Goal: Task Accomplishment & Management: Manage account settings

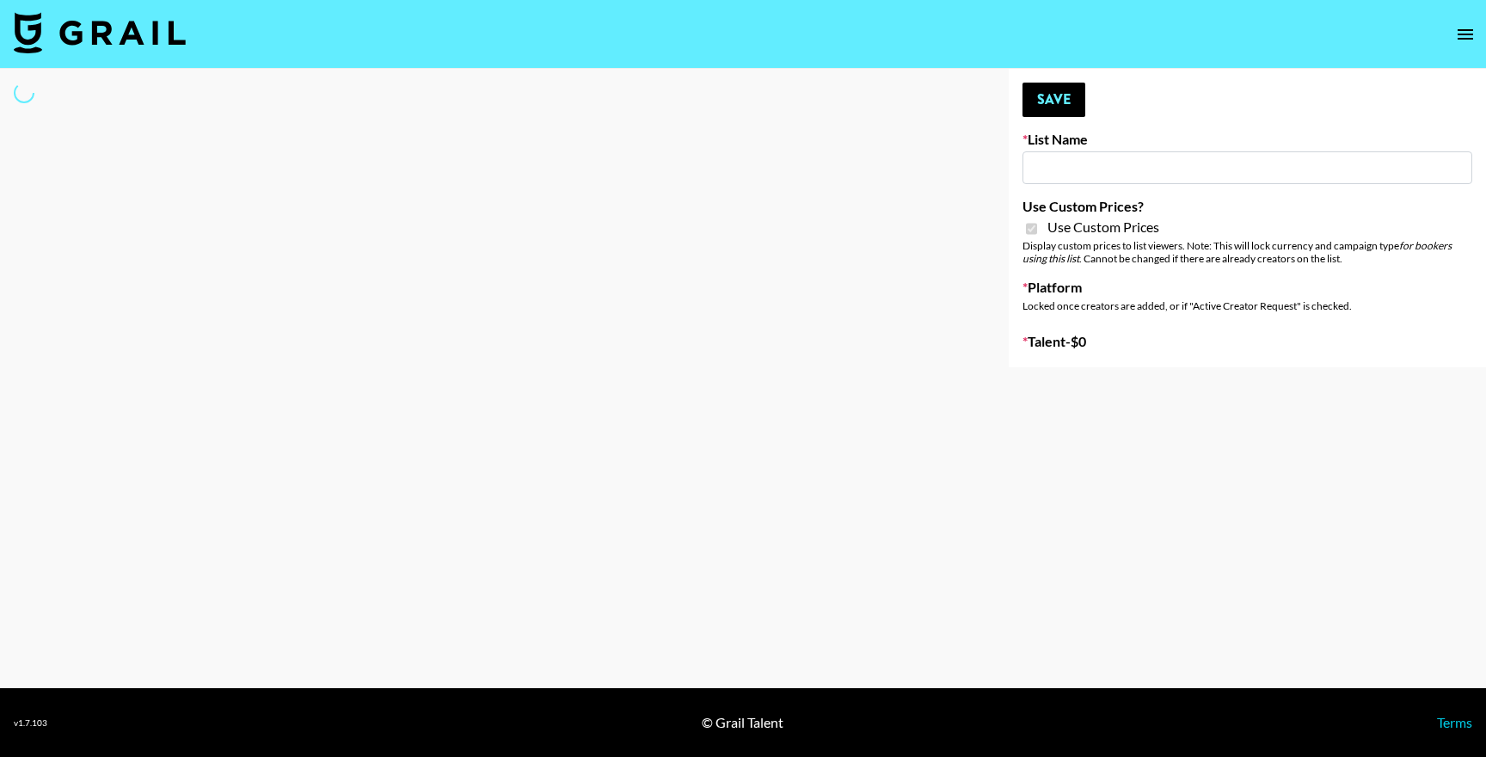
type input "Topsurveys (22nd Sept)"
checkbox input "true"
select select "Brand"
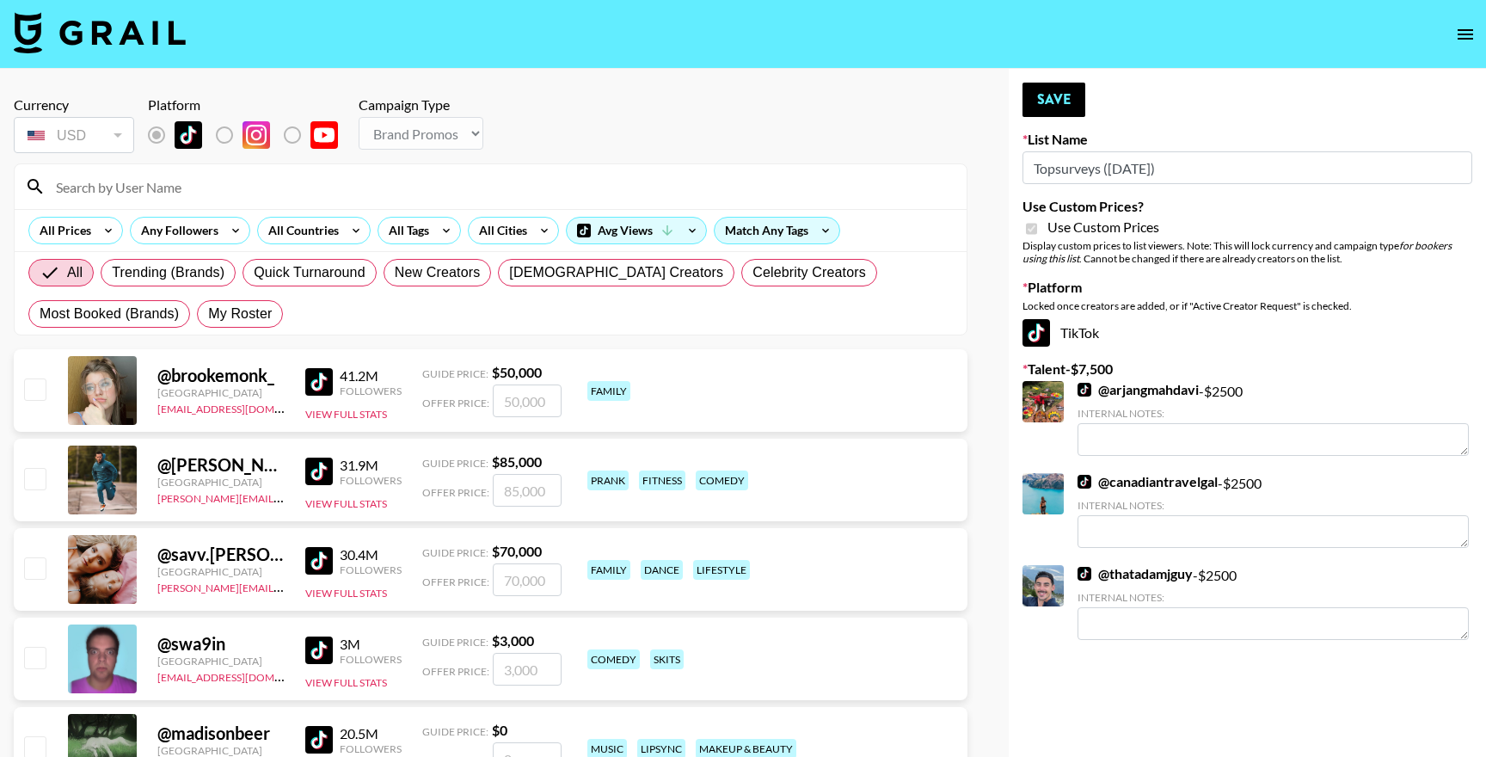
click at [348, 186] on input at bounding box center [501, 187] width 911 height 28
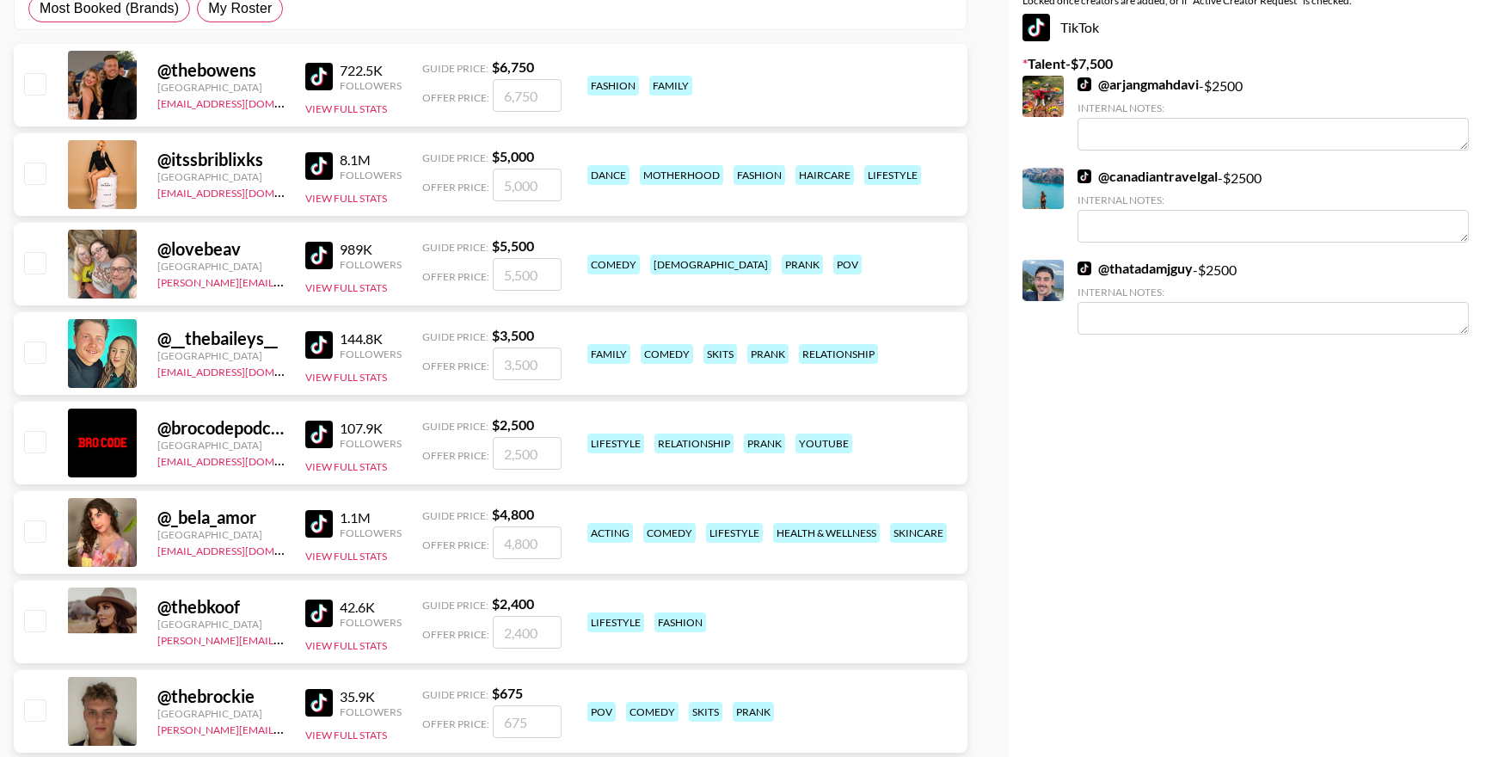
scroll to position [191, 0]
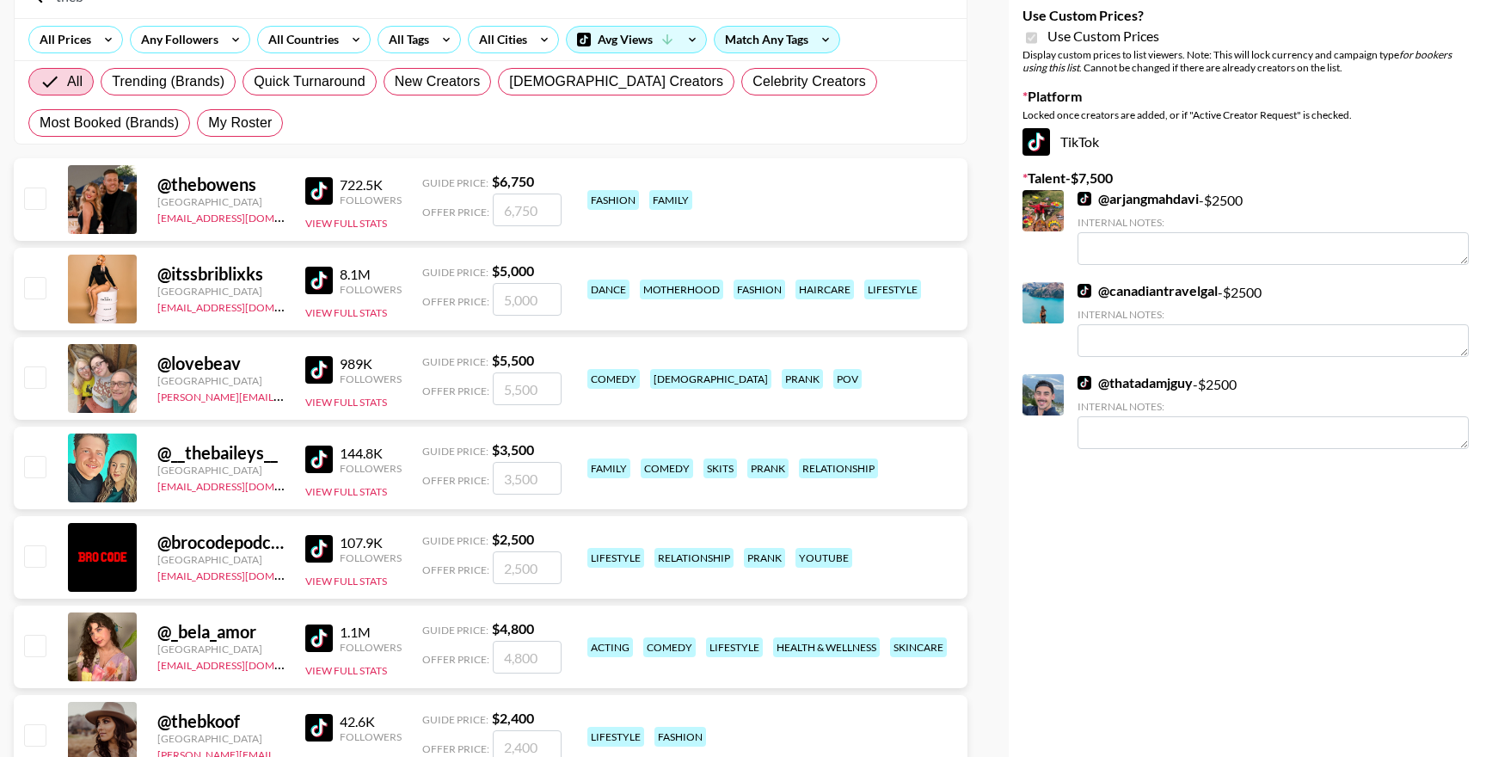
type input "theb"
click at [27, 470] on input "checkbox" at bounding box center [34, 466] width 21 height 21
checkbox input "true"
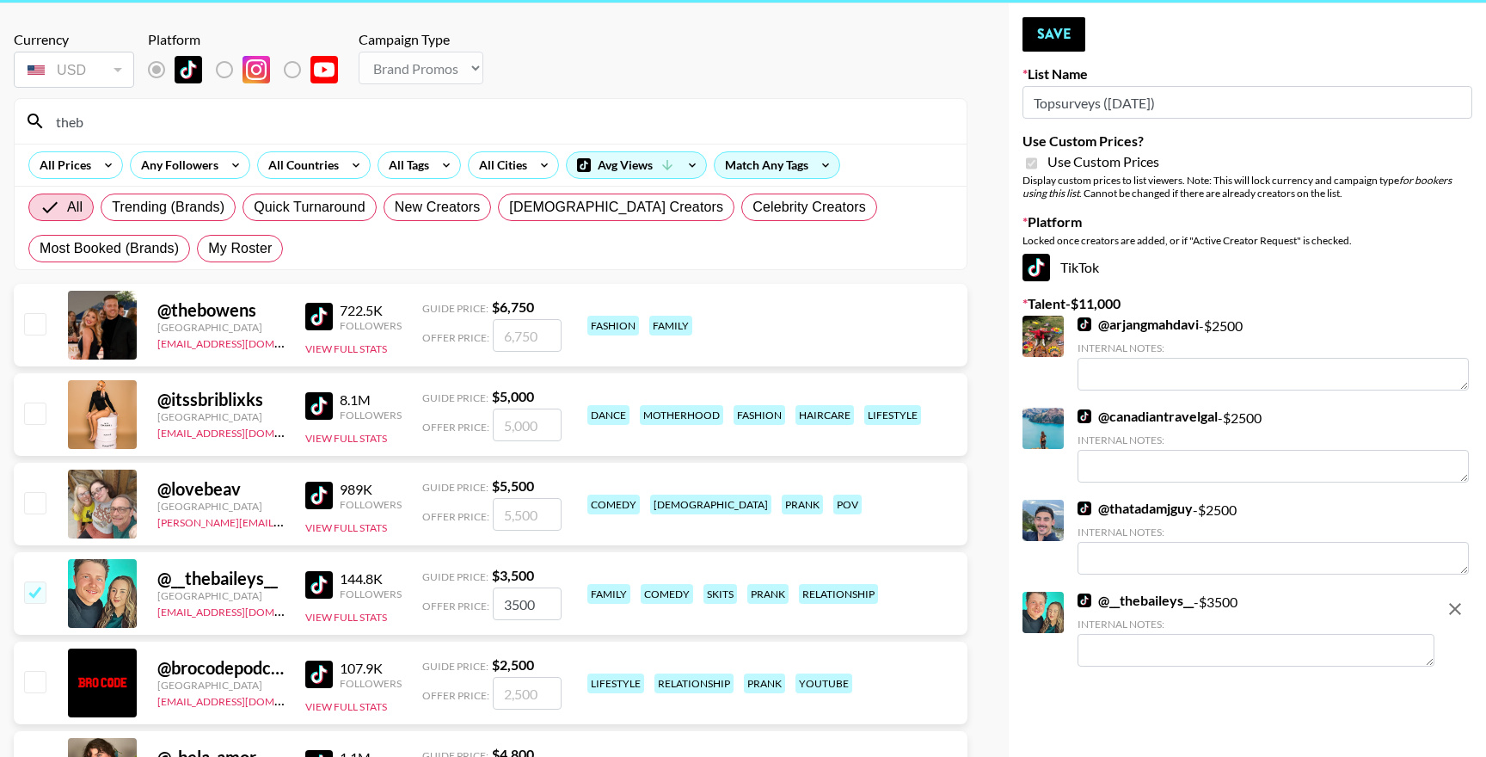
scroll to position [76, 0]
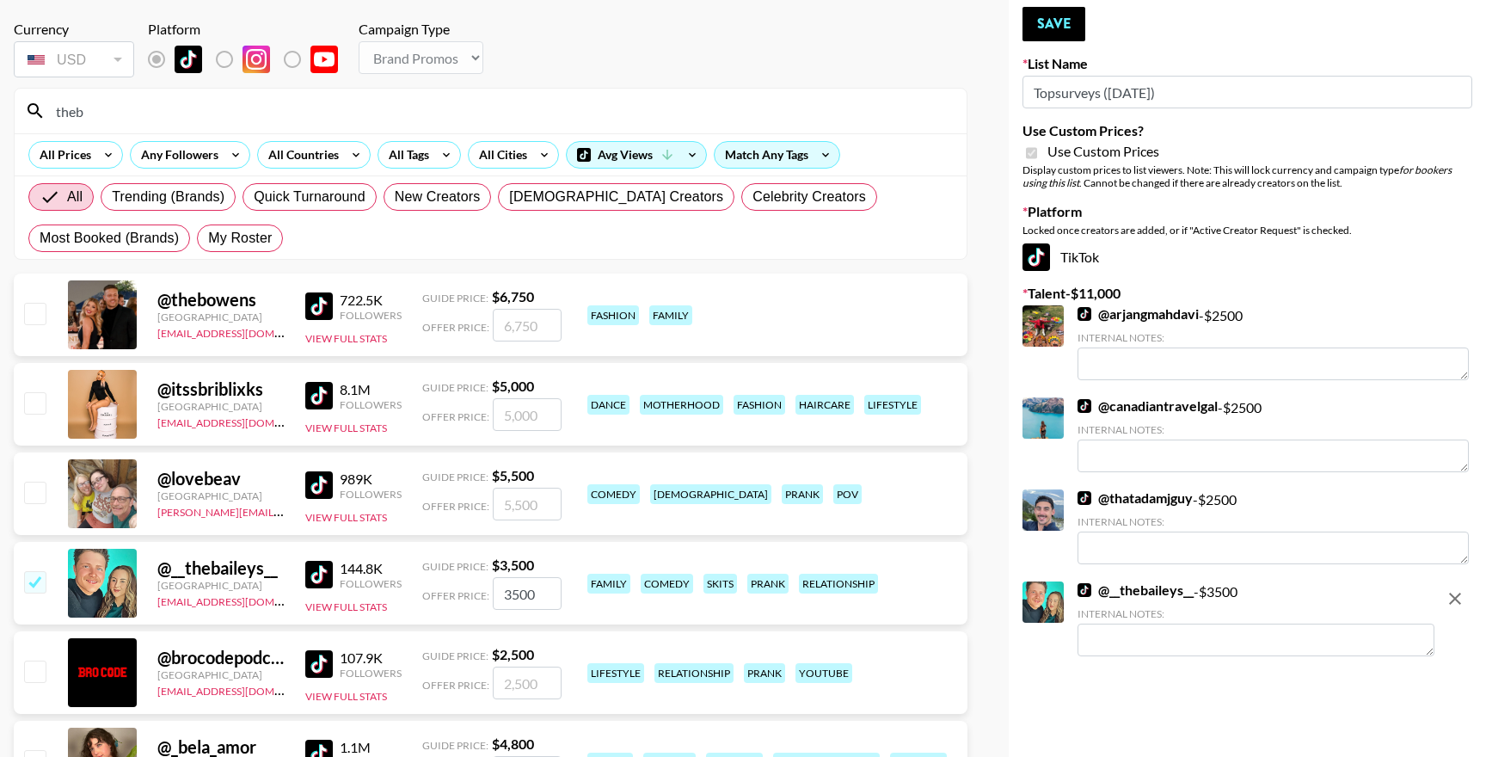
click at [540, 598] on input "3500" at bounding box center [527, 593] width 69 height 33
type input "2500"
click at [424, 103] on input "theb" at bounding box center [501, 111] width 911 height 28
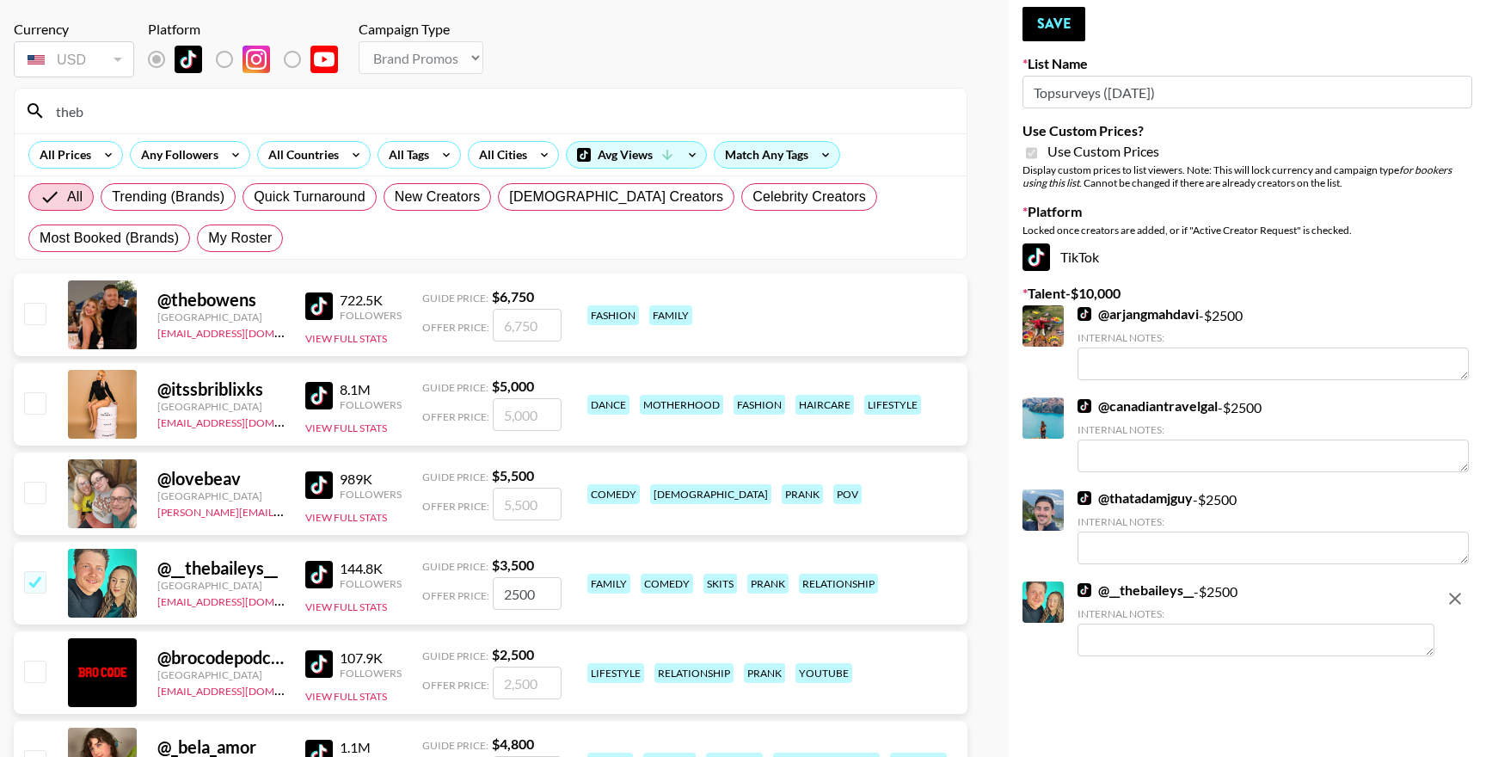
click at [424, 103] on input "theb" at bounding box center [501, 111] width 911 height 28
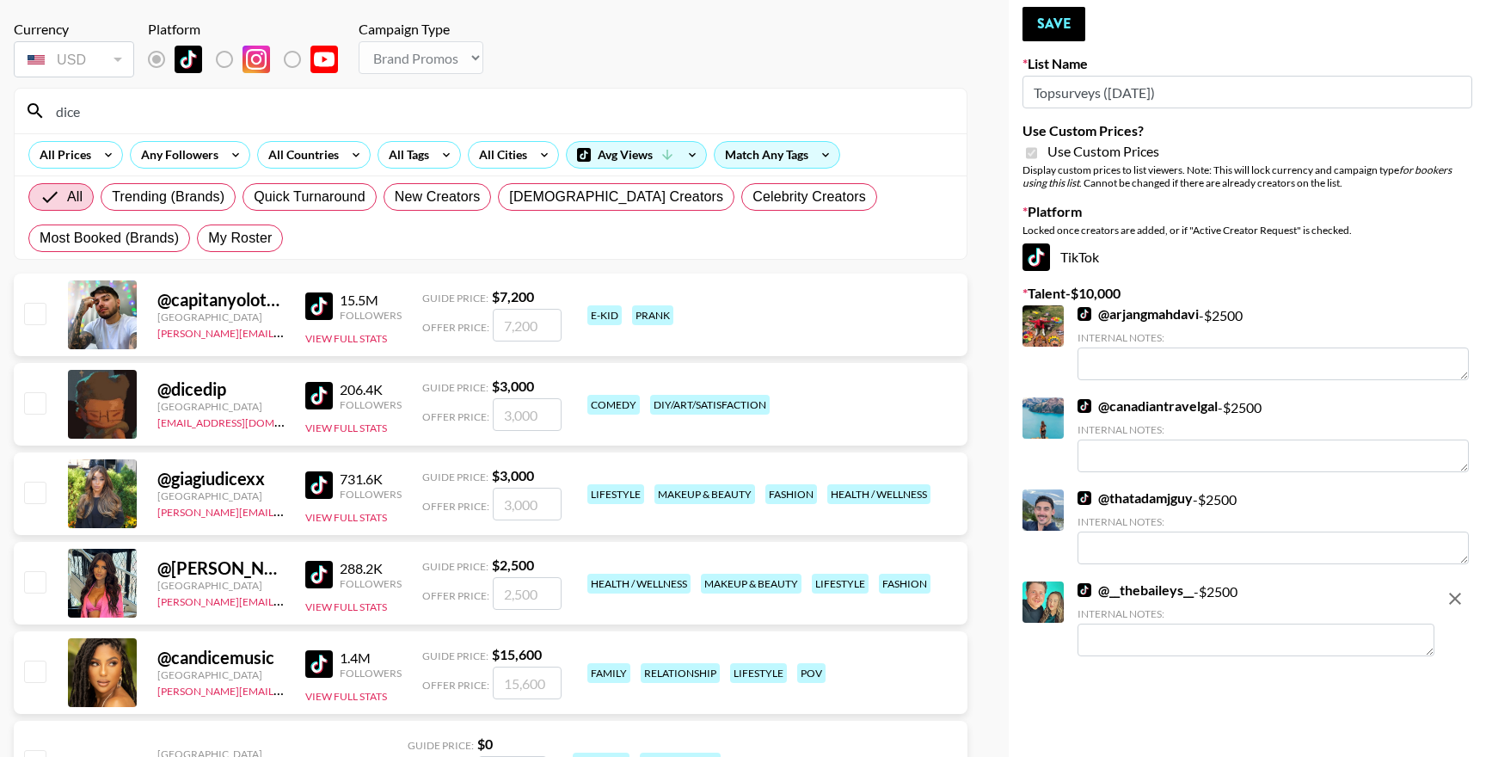
type input "dice"
click at [38, 408] on input "checkbox" at bounding box center [34, 402] width 21 height 21
checkbox input "true"
click at [531, 416] on input "3000" at bounding box center [527, 414] width 69 height 33
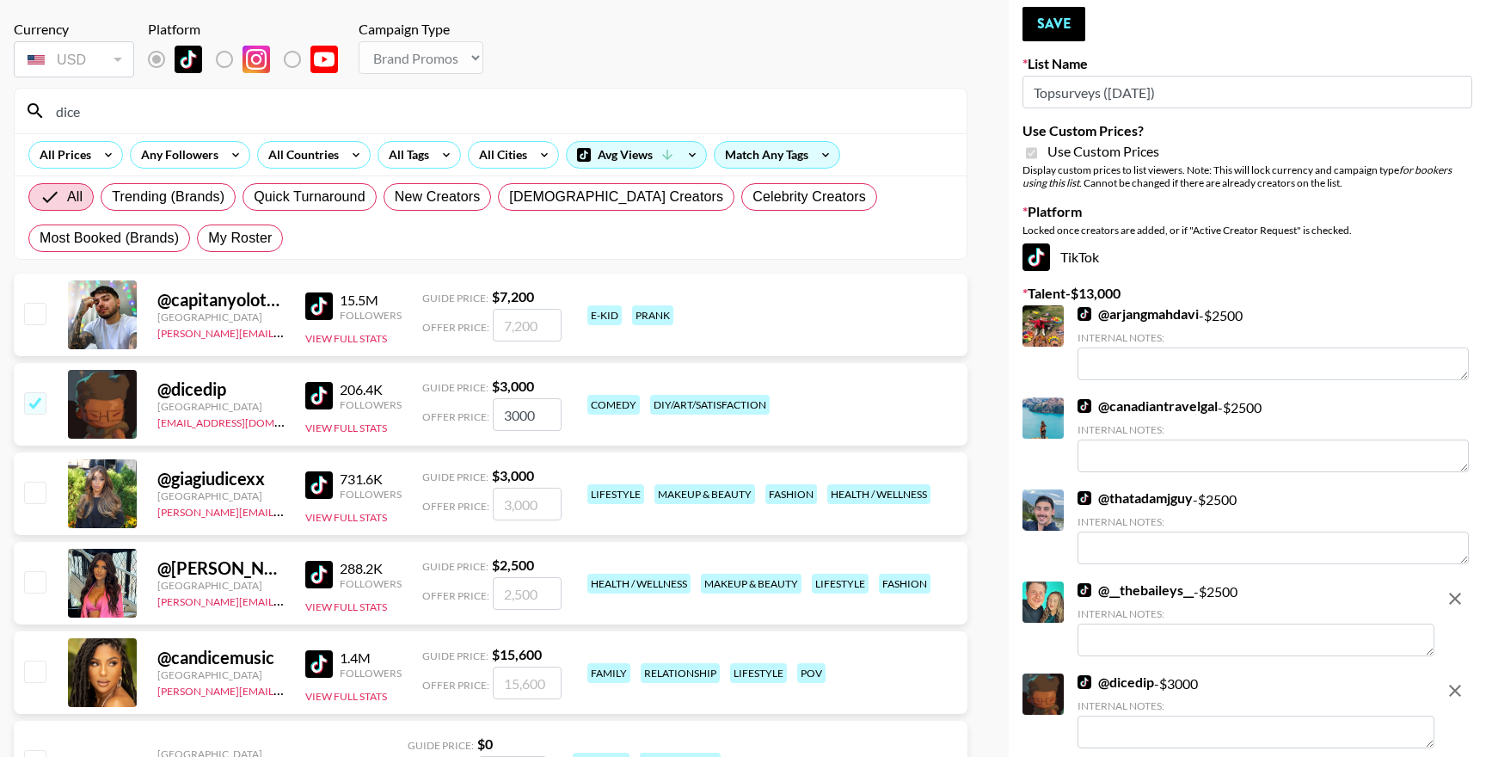
click at [531, 416] on input "3000" at bounding box center [527, 414] width 69 height 33
type input "2500"
click at [395, 104] on input "dice" at bounding box center [501, 111] width 911 height 28
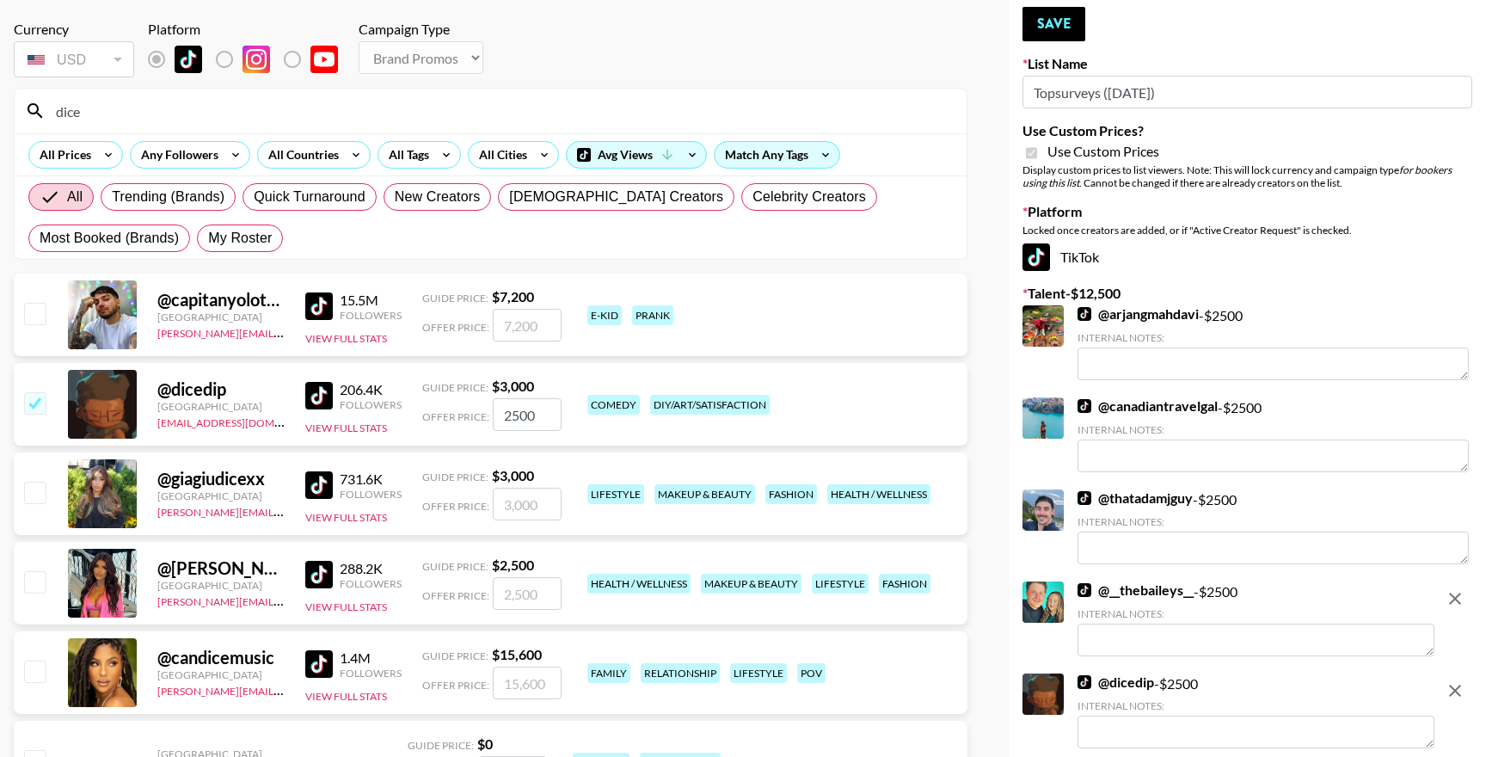
click at [395, 104] on input "dice" at bounding box center [501, 111] width 911 height 28
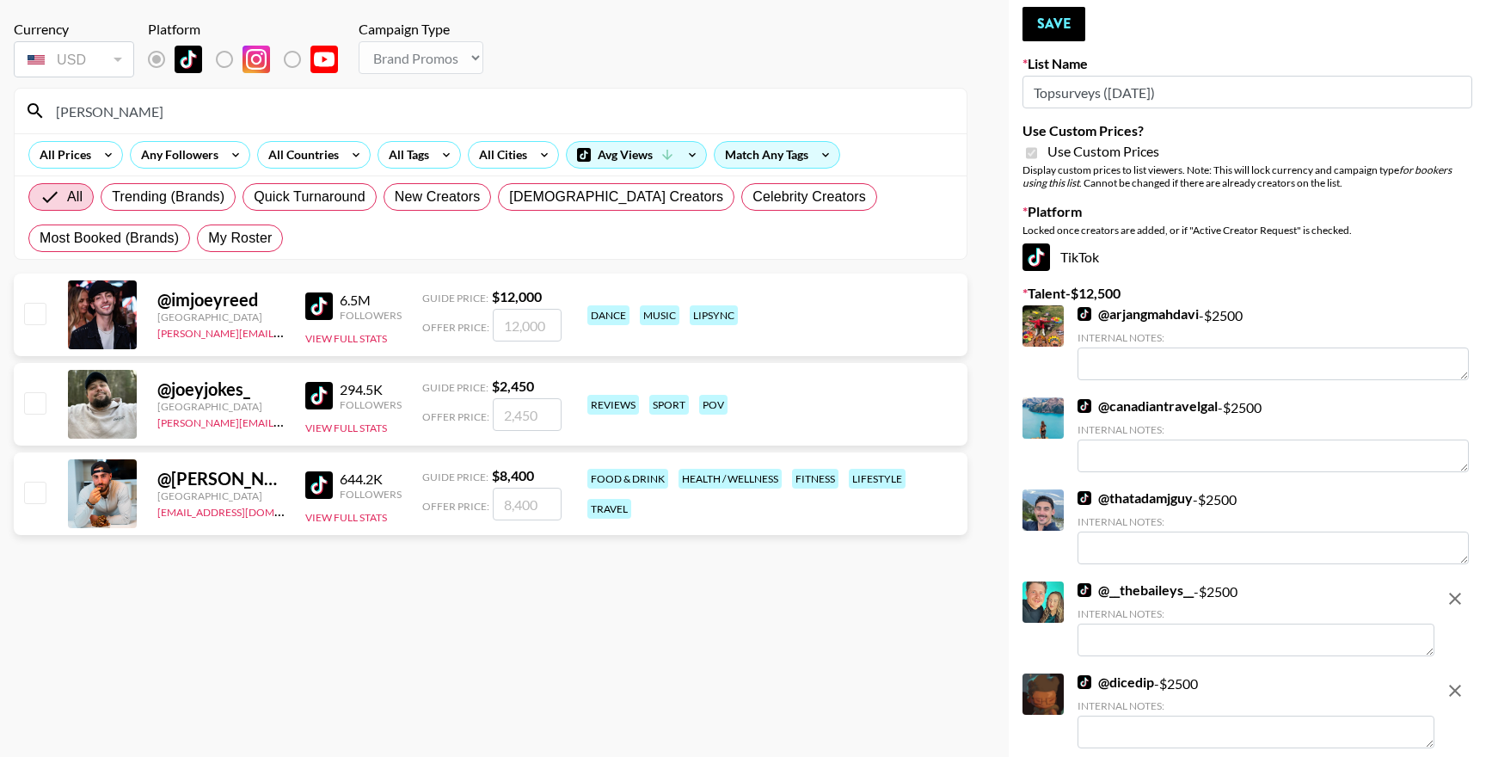
click at [261, 130] on div "joey" at bounding box center [491, 111] width 952 height 45
click at [271, 112] on input "joey" at bounding box center [501, 111] width 911 height 28
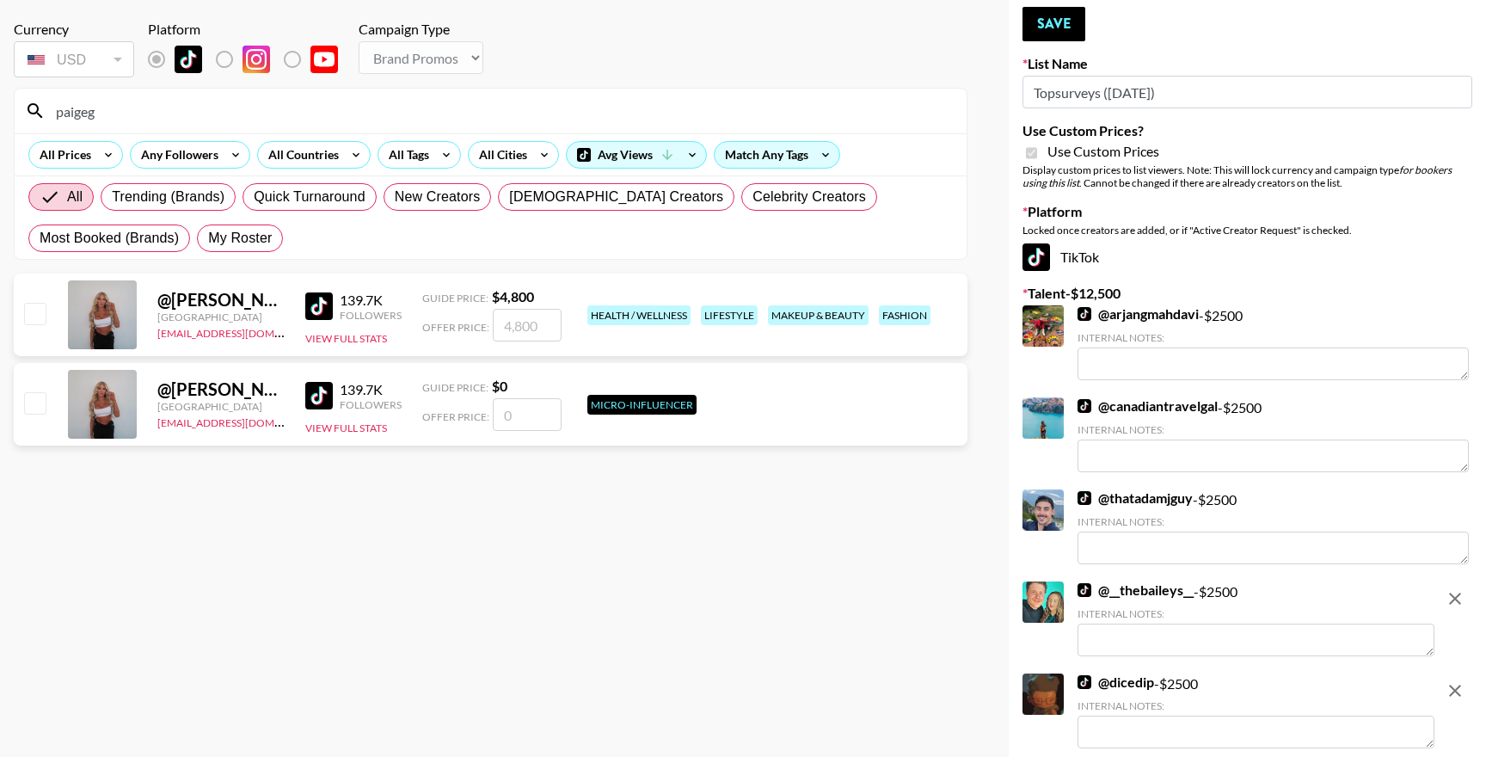
type input "paigeg"
click at [33, 313] on input "checkbox" at bounding box center [34, 313] width 21 height 21
checkbox input "true"
click at [523, 316] on input "4800" at bounding box center [527, 325] width 69 height 33
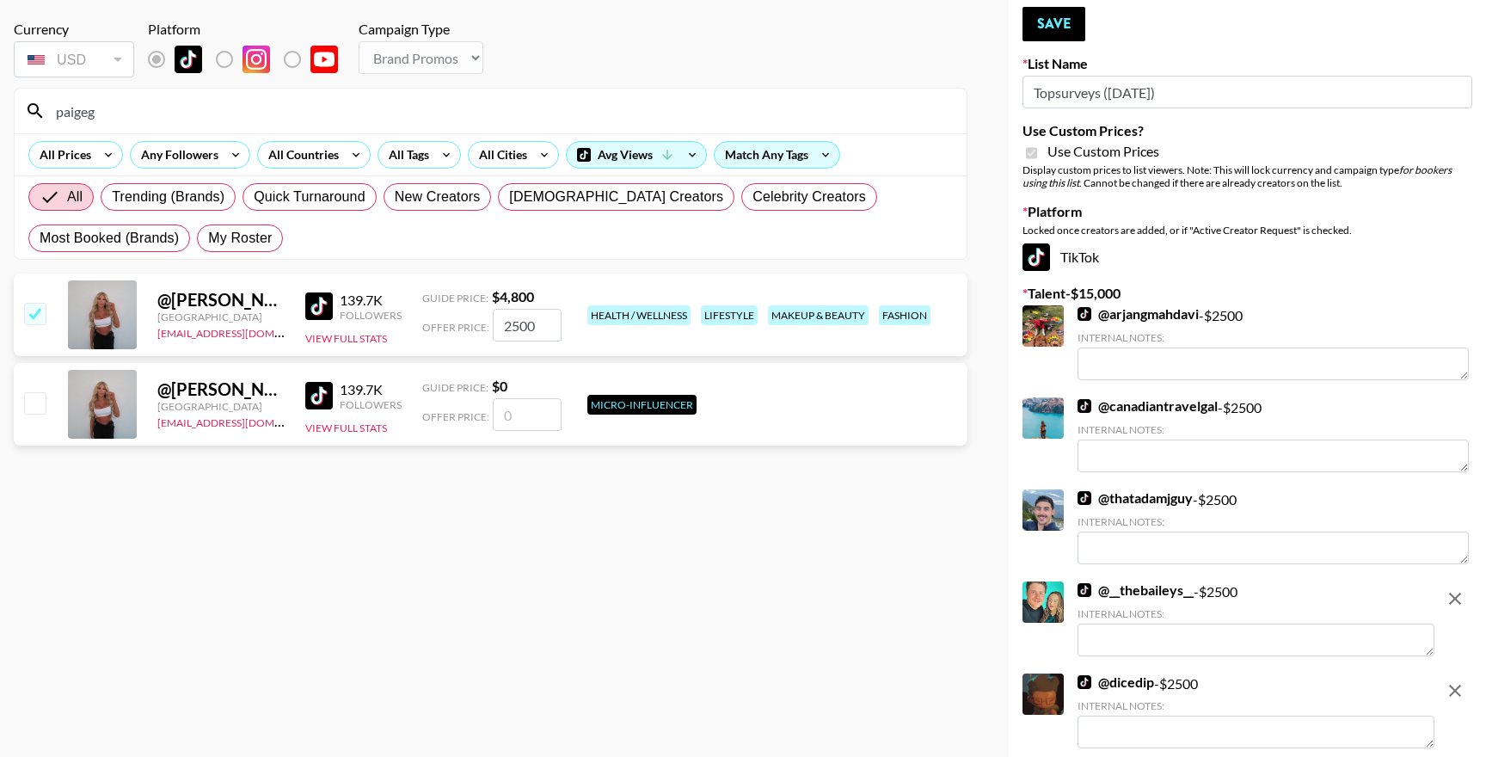
type input "2500"
click at [38, 326] on div at bounding box center [34, 314] width 27 height 29
click at [36, 313] on input "checkbox" at bounding box center [34, 313] width 21 height 21
checkbox input "false"
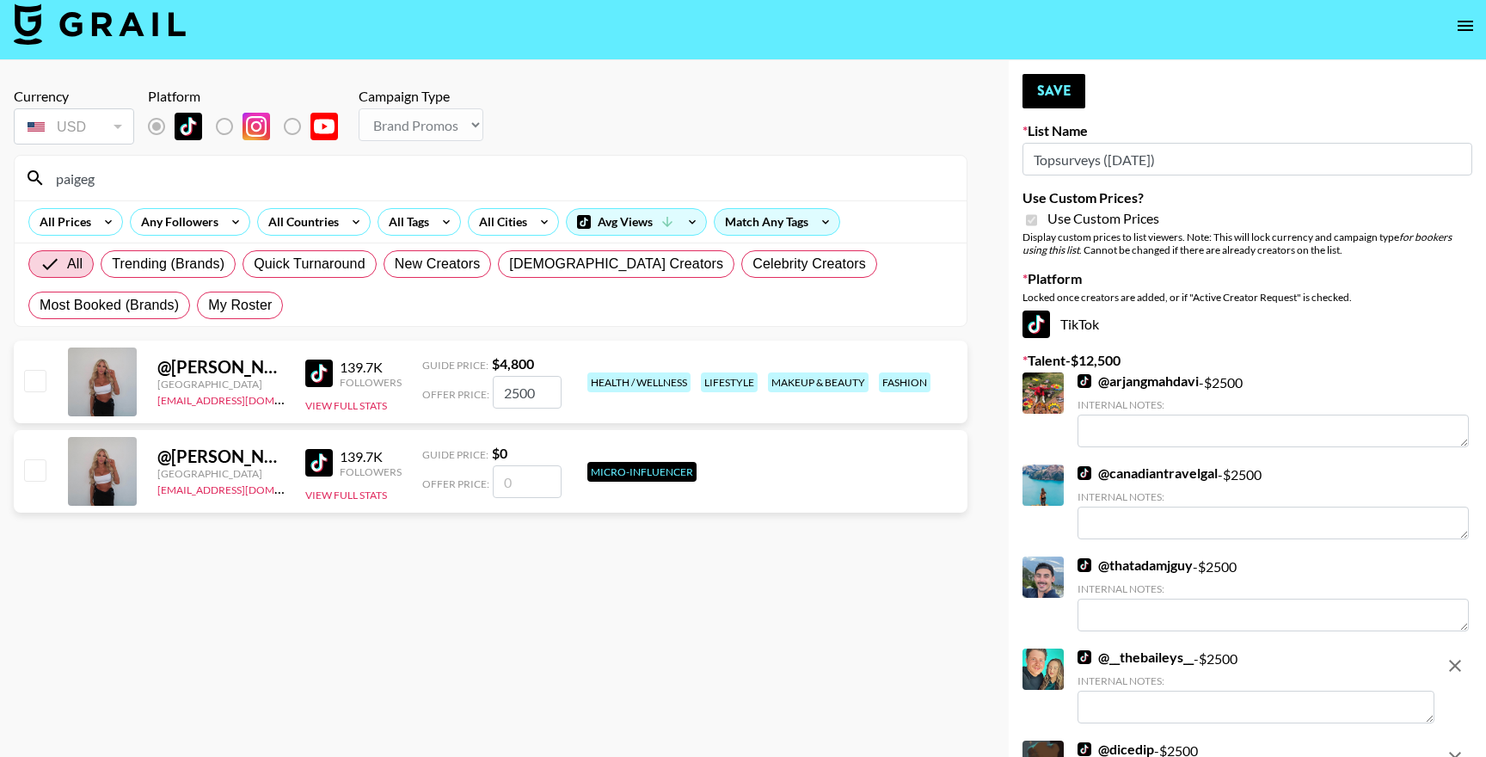
scroll to position [0, 0]
